Goal: Transaction & Acquisition: Download file/media

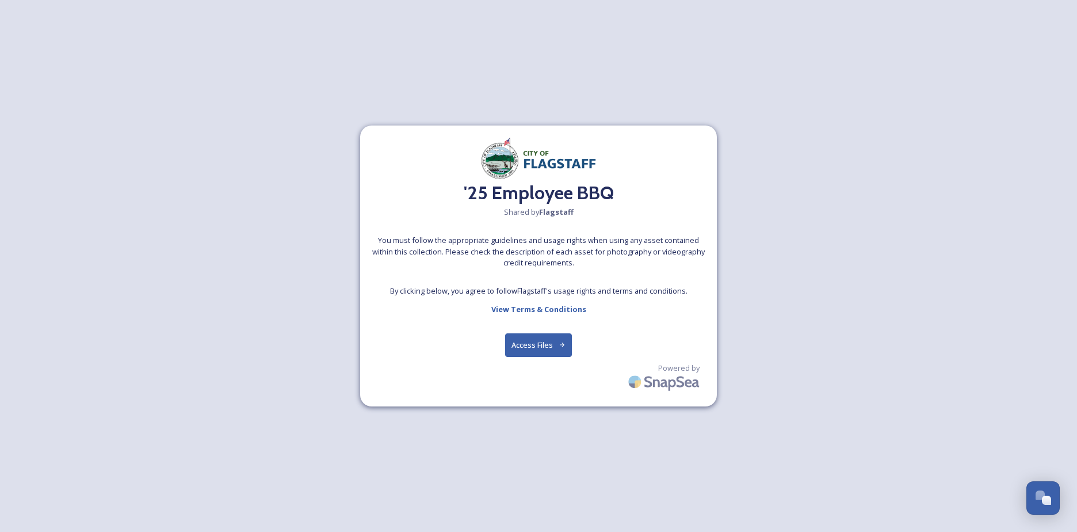
click at [534, 350] on button "Access Files" at bounding box center [538, 345] width 67 height 24
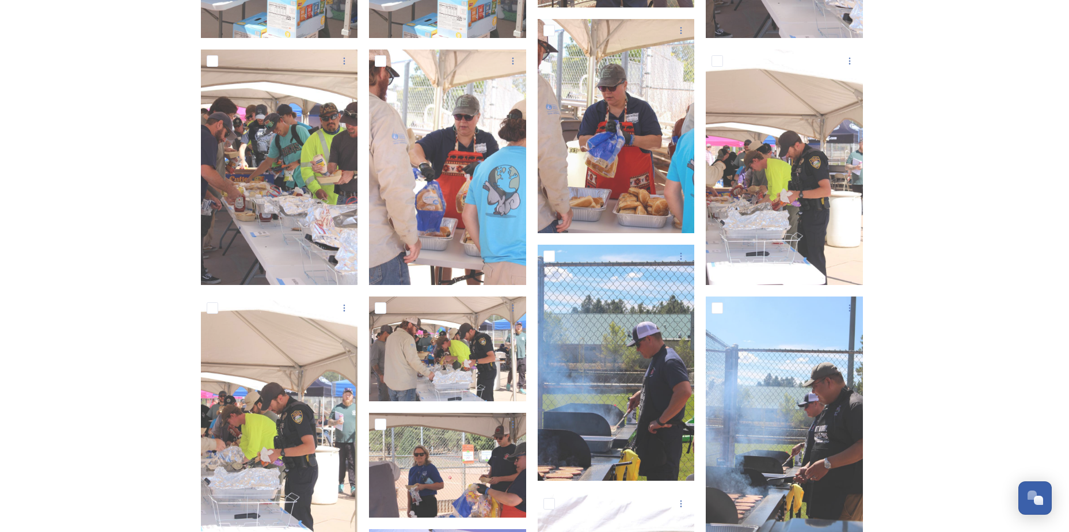
scroll to position [2239, 0]
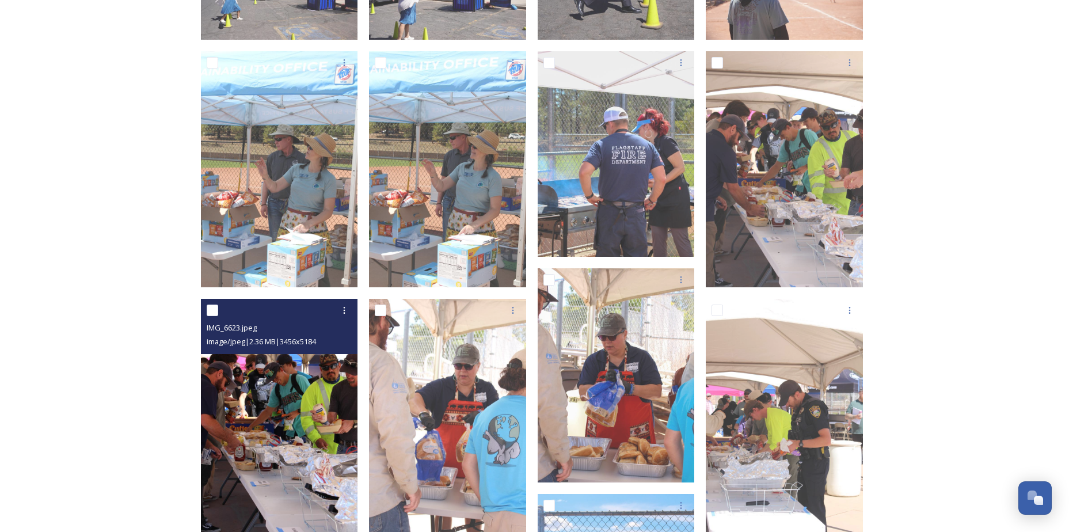
click at [298, 407] on img at bounding box center [279, 417] width 157 height 236
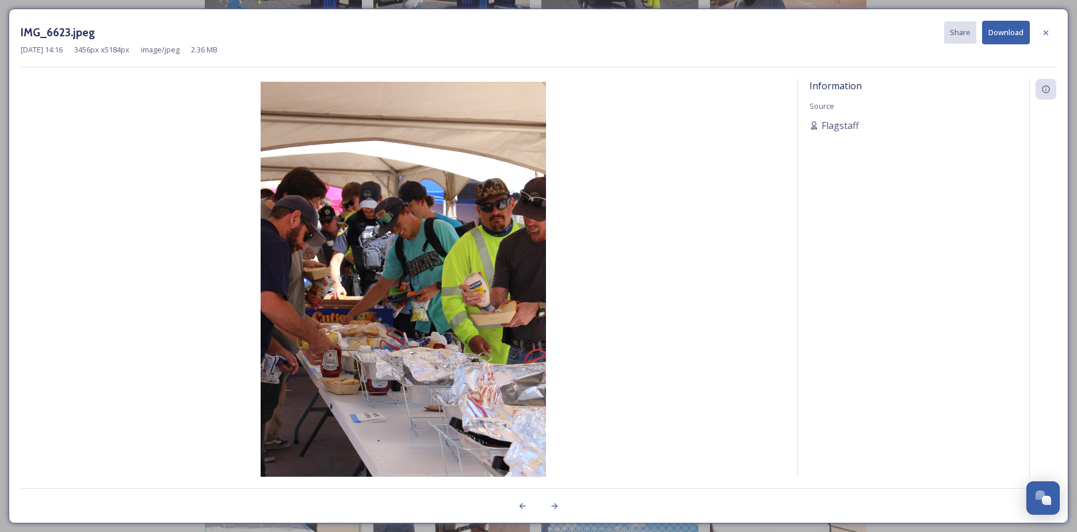
click at [997, 37] on button "Download" at bounding box center [1006, 33] width 48 height 24
click at [1055, 40] on div at bounding box center [1046, 32] width 21 height 21
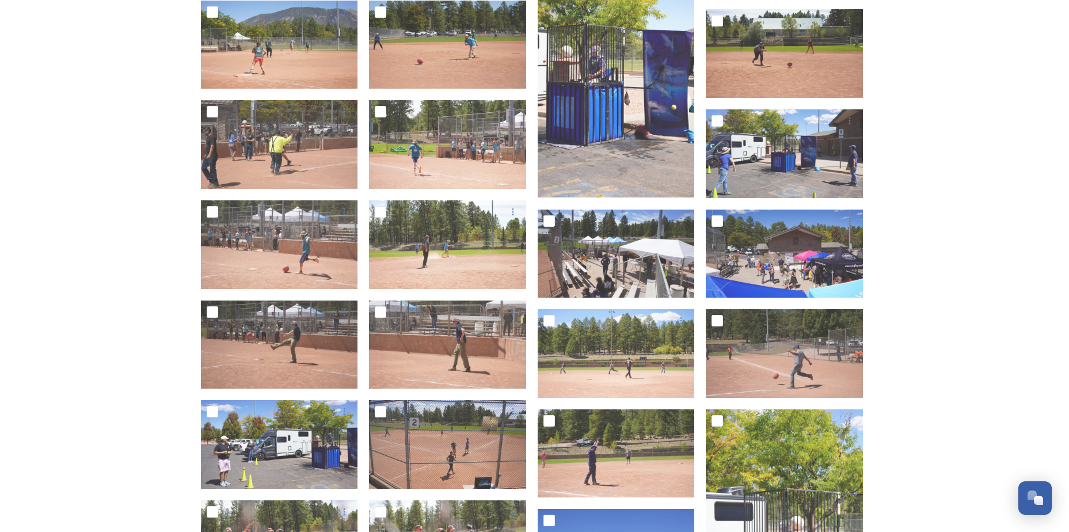
scroll to position [993, 0]
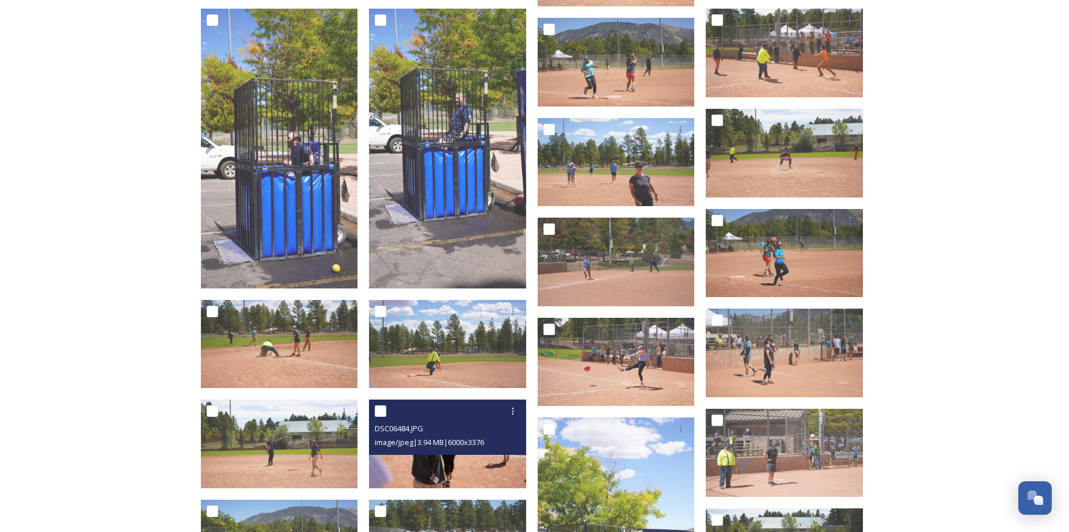
click at [440, 463] on img at bounding box center [447, 443] width 157 height 89
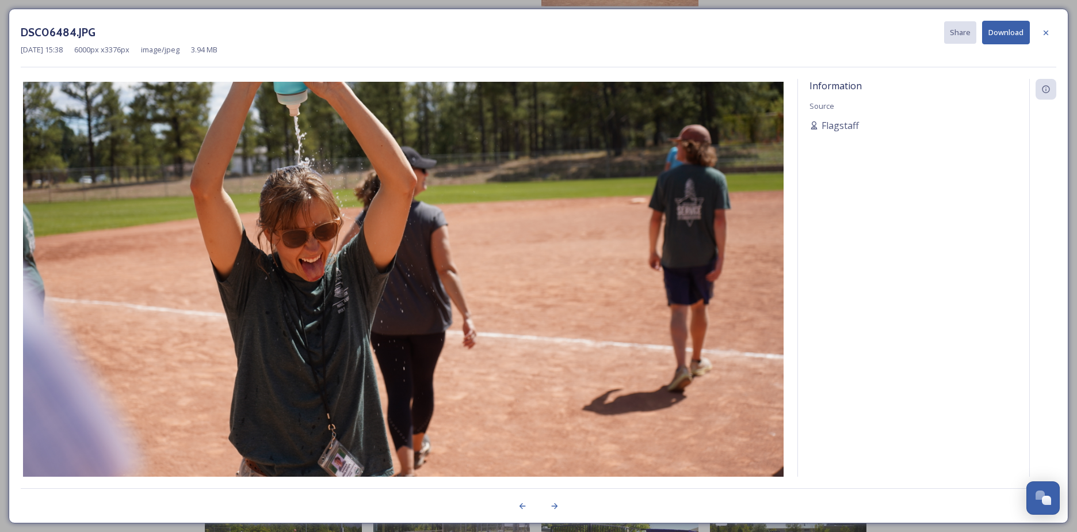
click at [1008, 36] on button "Download" at bounding box center [1006, 33] width 48 height 24
click at [1051, 27] on div at bounding box center [1046, 32] width 21 height 21
